Goal: Information Seeking & Learning: Understand process/instructions

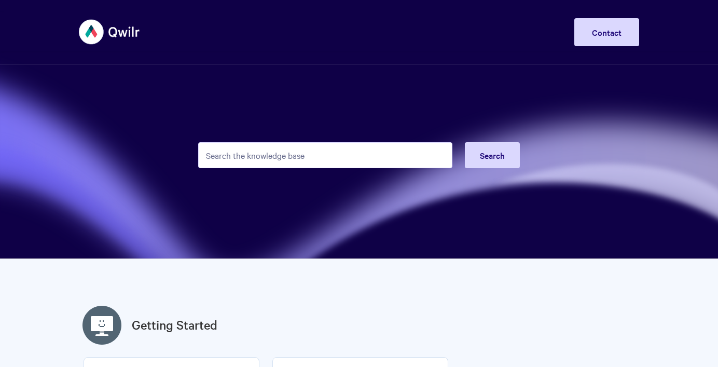
click at [361, 157] on input "Search the knowledge base" at bounding box center [325, 155] width 254 height 26
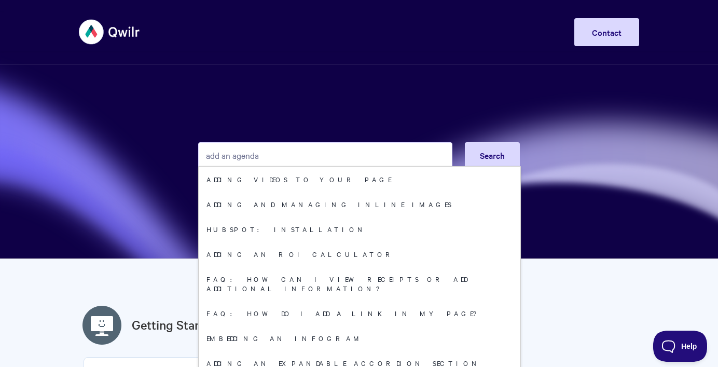
type input "add an agenda"
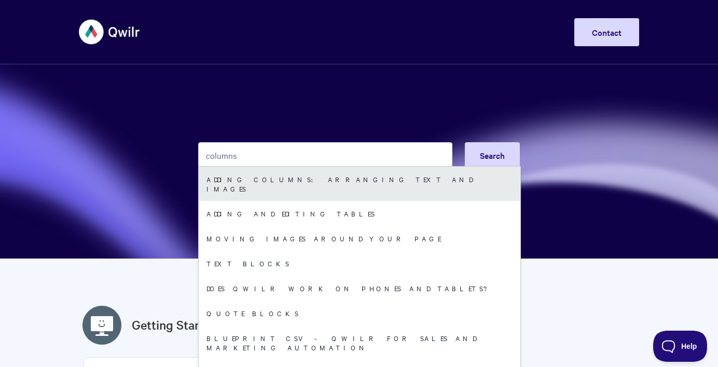
type input "columns"
click at [320, 179] on link "Adding Columns: arranging text and images" at bounding box center [360, 184] width 322 height 34
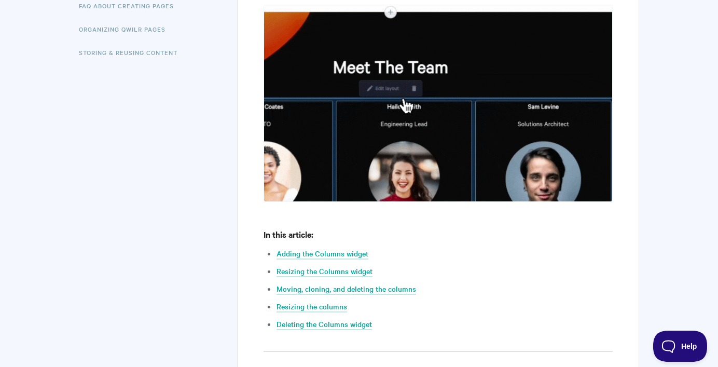
scroll to position [353, 0]
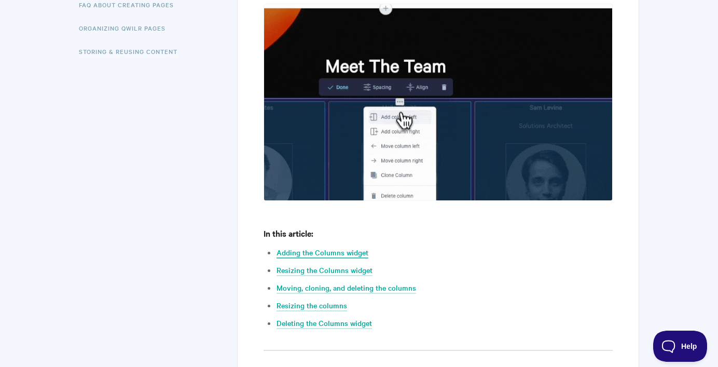
click at [357, 249] on link "Adding the Columns widget" at bounding box center [323, 252] width 92 height 11
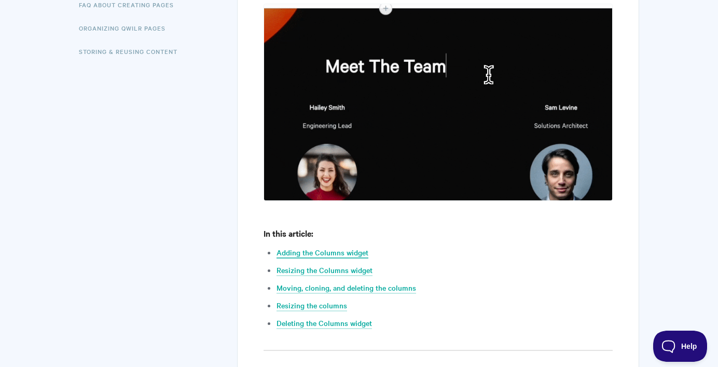
scroll to position [720, 0]
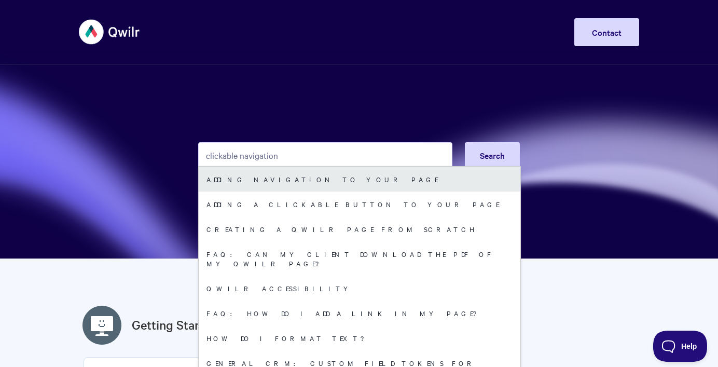
type input "clickable navigation"
click at [298, 177] on link "Adding Navigation to your Page" at bounding box center [360, 179] width 322 height 25
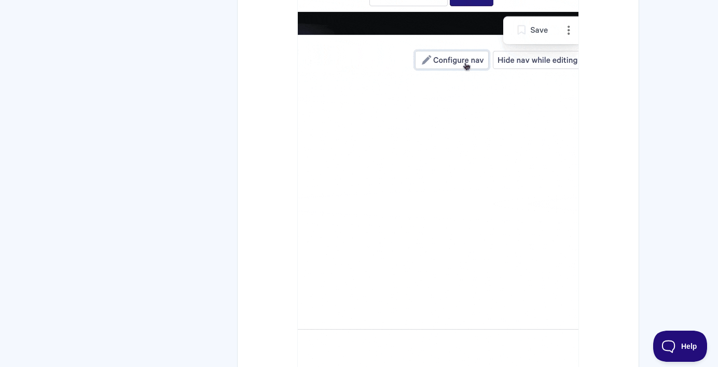
scroll to position [868, 0]
